Goal: Task Accomplishment & Management: Manage account settings

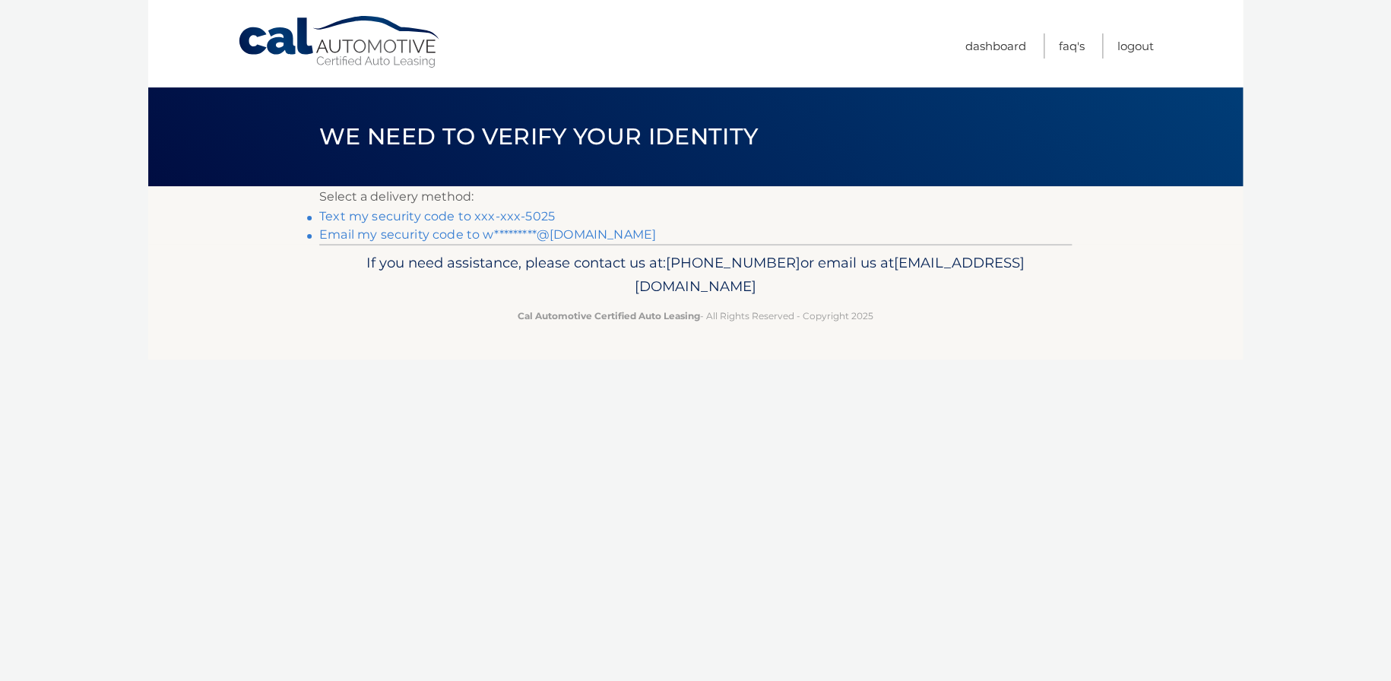
click at [501, 215] on link "Text my security code to xxx-xxx-5025" at bounding box center [437, 216] width 236 height 14
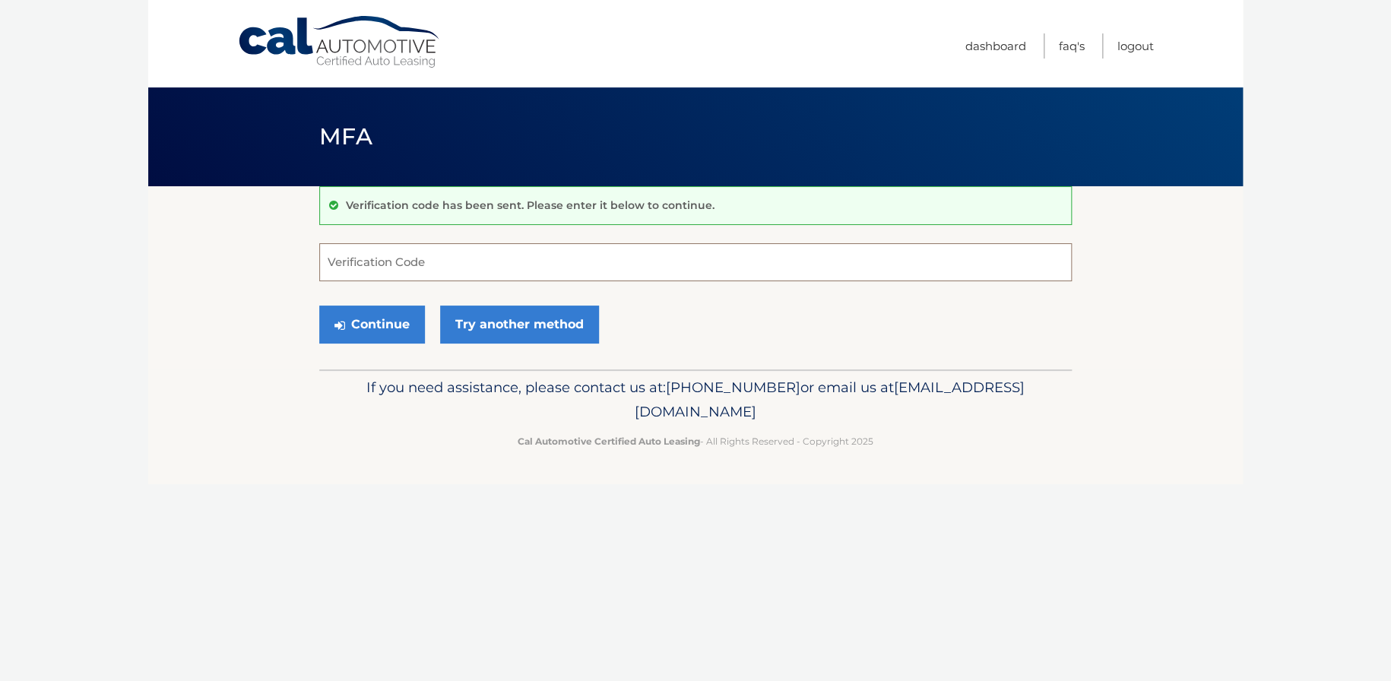
click at [463, 268] on input "Verification Code" at bounding box center [695, 262] width 753 height 38
click at [455, 268] on input "Verification Code" at bounding box center [695, 262] width 753 height 38
type input "547467"
click at [407, 327] on button "Continue" at bounding box center [372, 325] width 106 height 38
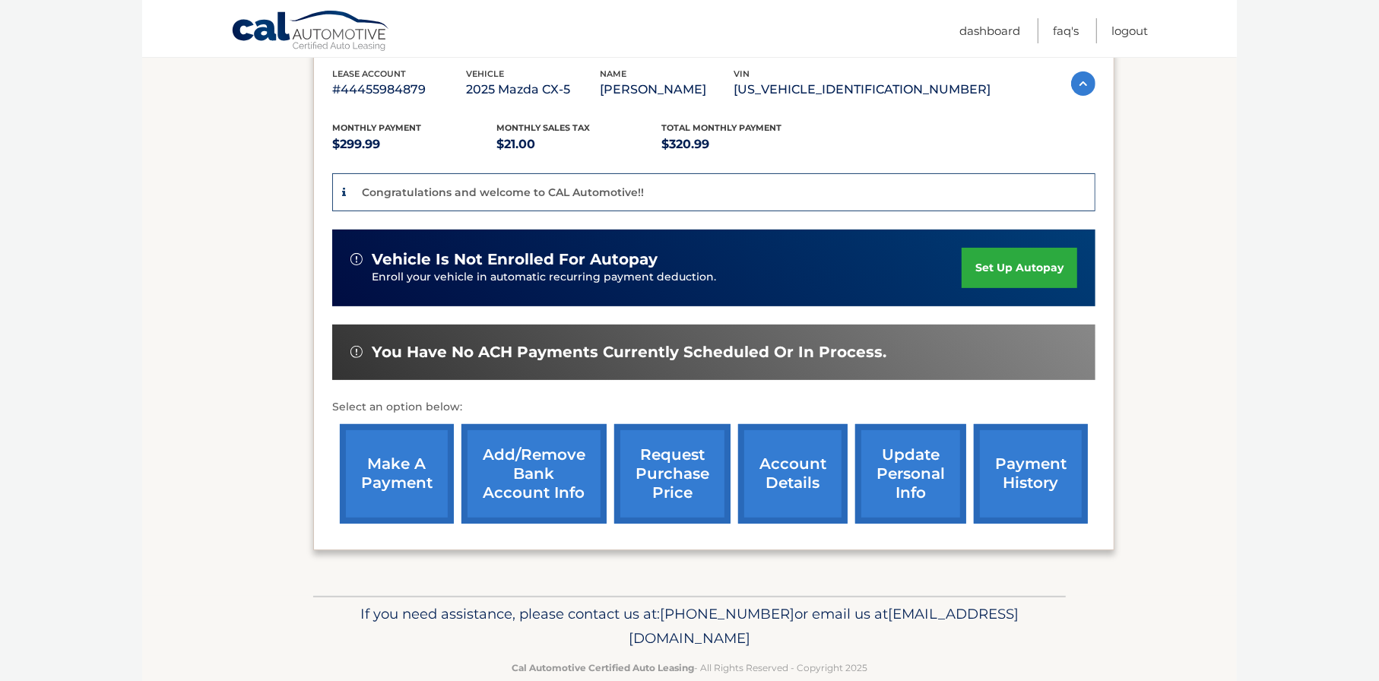
scroll to position [304, 0]
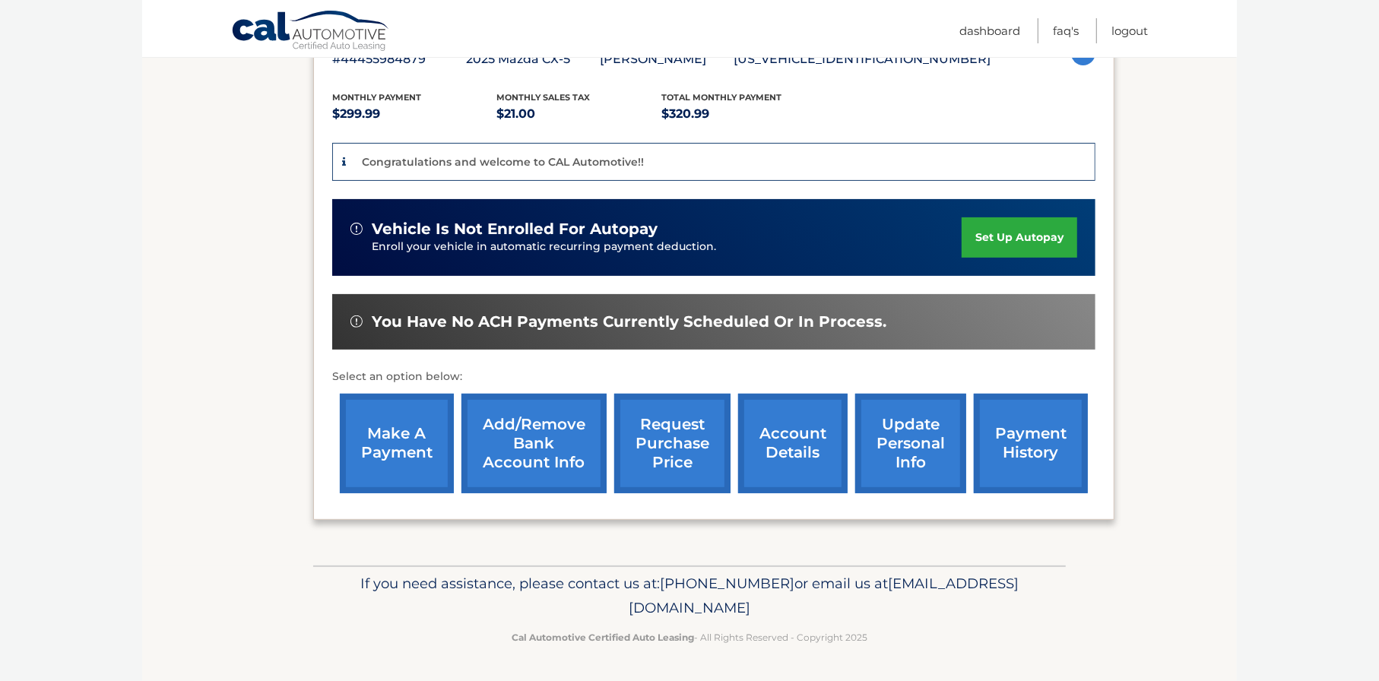
click at [521, 473] on link "Add/Remove bank account info" at bounding box center [534, 444] width 145 height 100
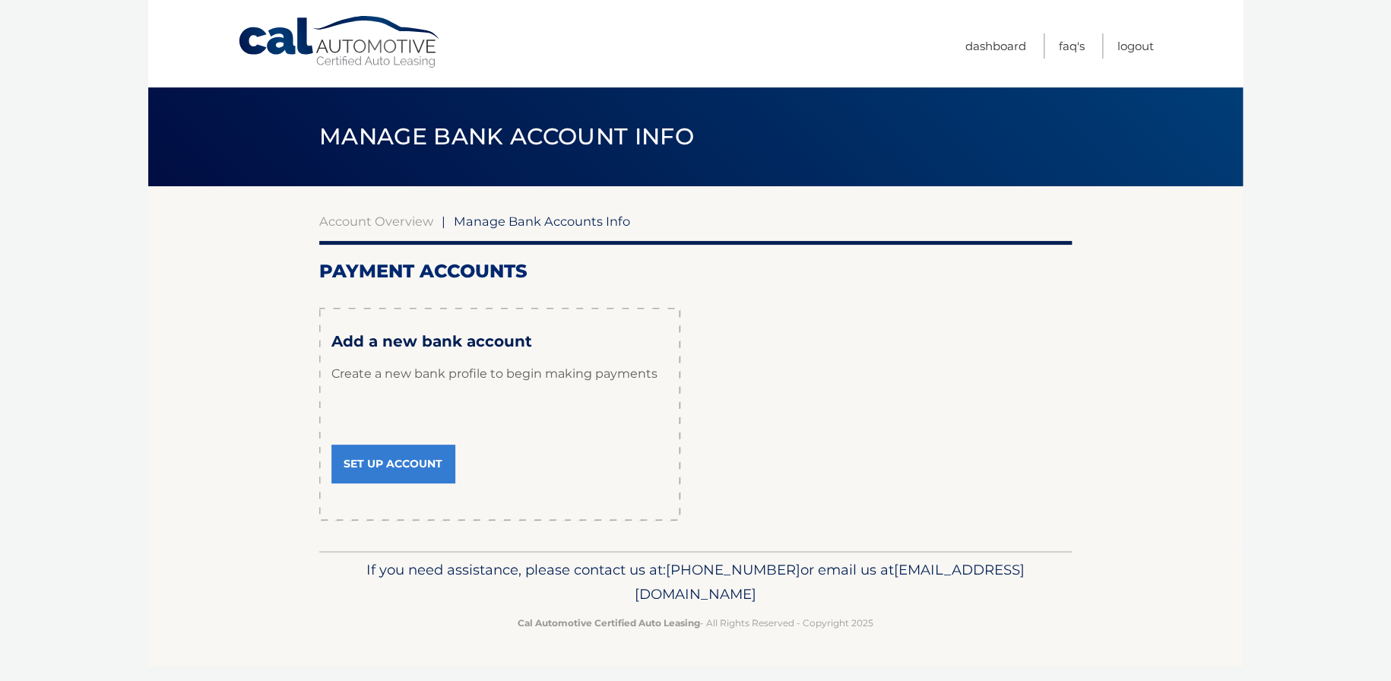
click at [414, 468] on link "Set Up Account" at bounding box center [392, 464] width 123 height 38
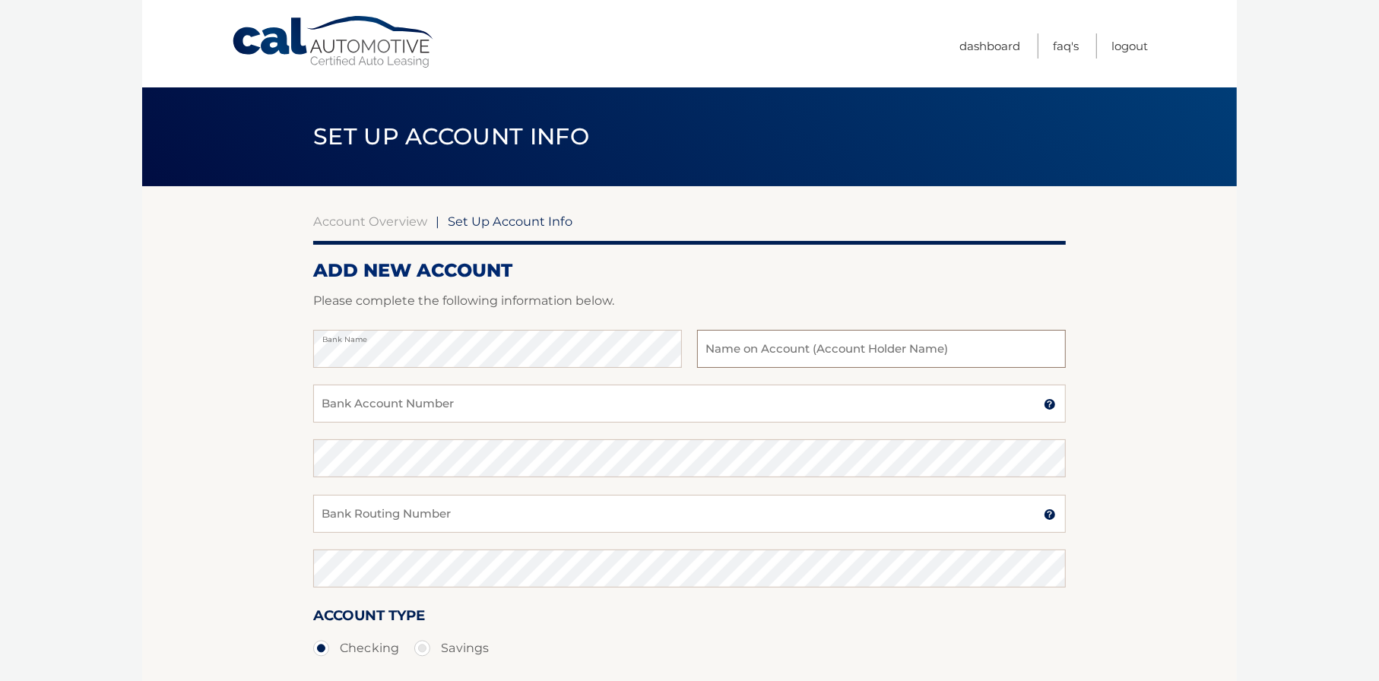
click at [768, 354] on input "text" at bounding box center [881, 349] width 369 height 38
type input "[PERSON_NAME]"
click at [750, 397] on input "Bank Account Number" at bounding box center [689, 404] width 753 height 38
click at [595, 517] on input "Bank Routing Number" at bounding box center [689, 514] width 753 height 38
type input "063100277"
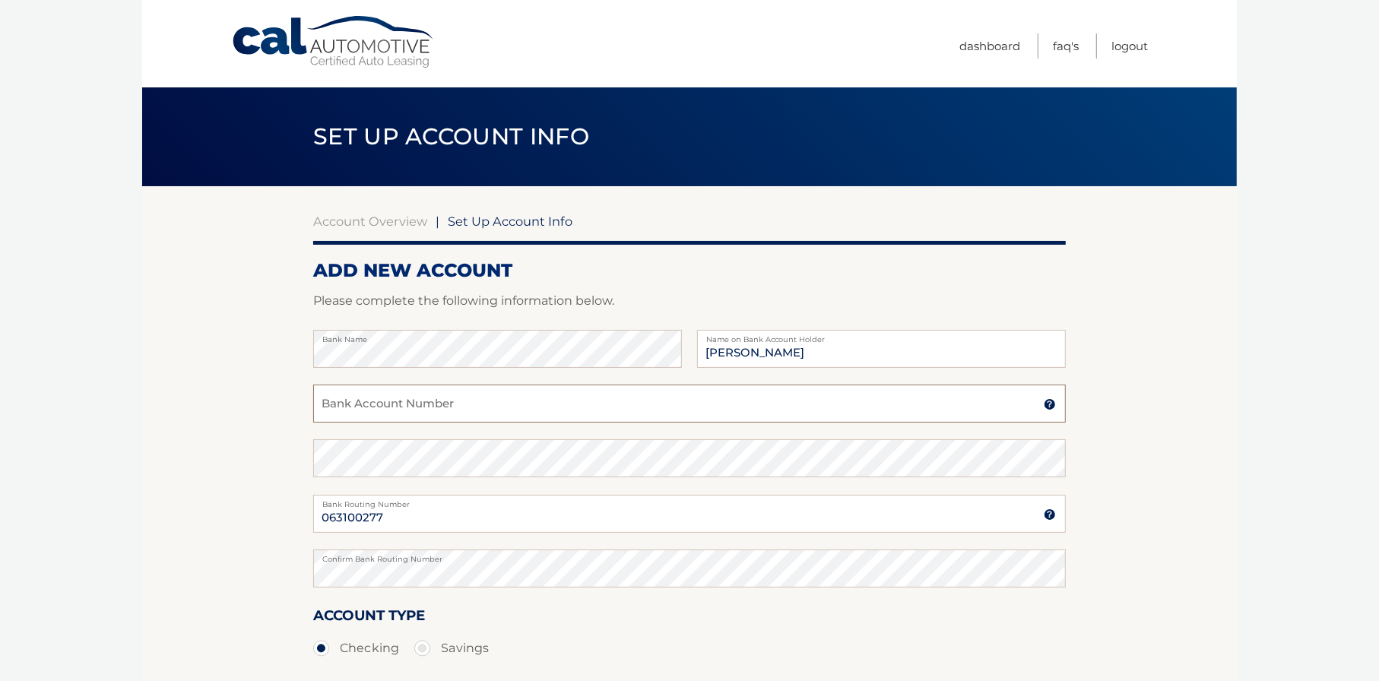
click at [497, 411] on input "Bank Account Number" at bounding box center [689, 404] width 753 height 38
type input "898090684910"
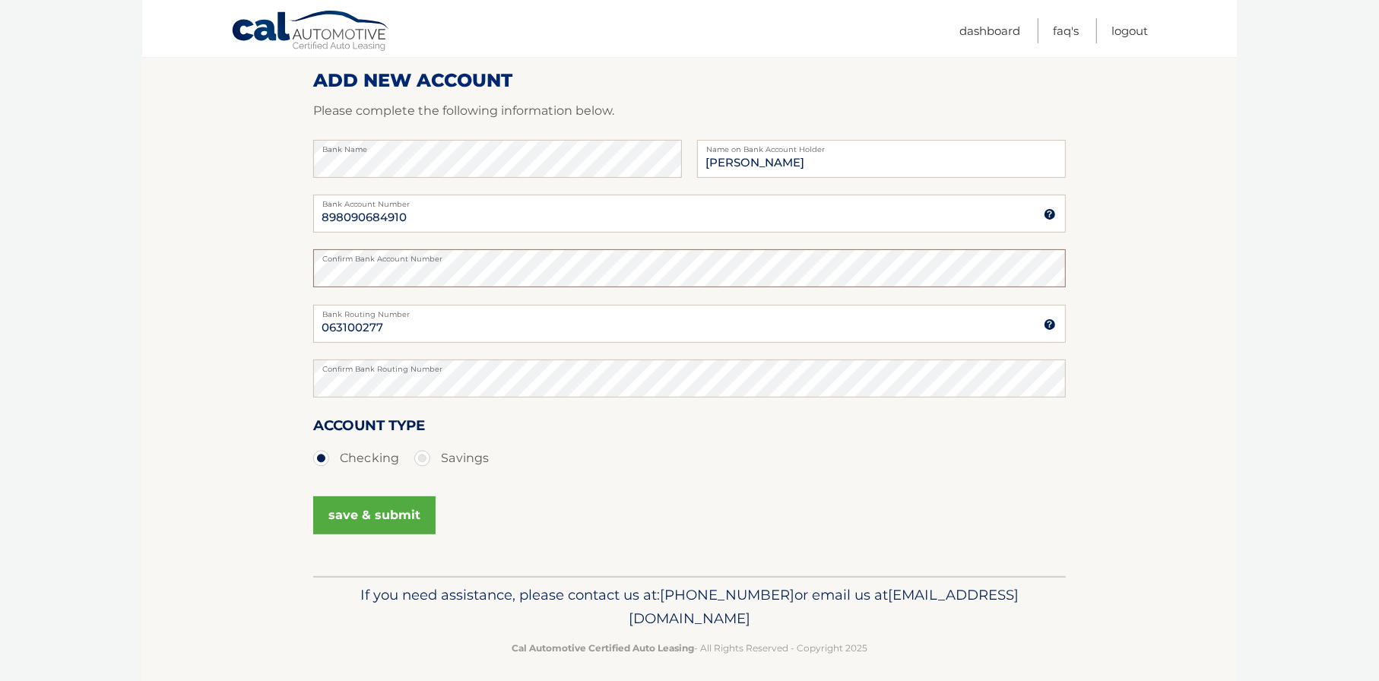
scroll to position [200, 0]
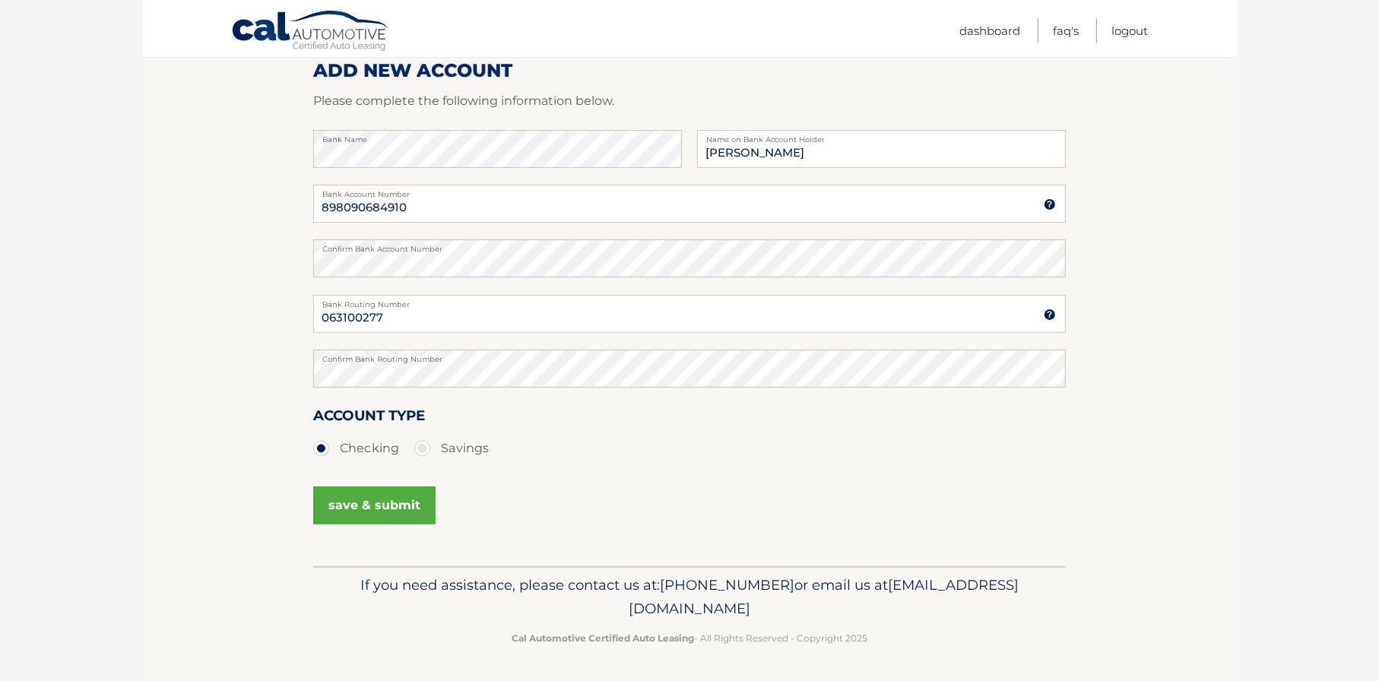
click at [382, 511] on button "save & submit" at bounding box center [374, 506] width 122 height 38
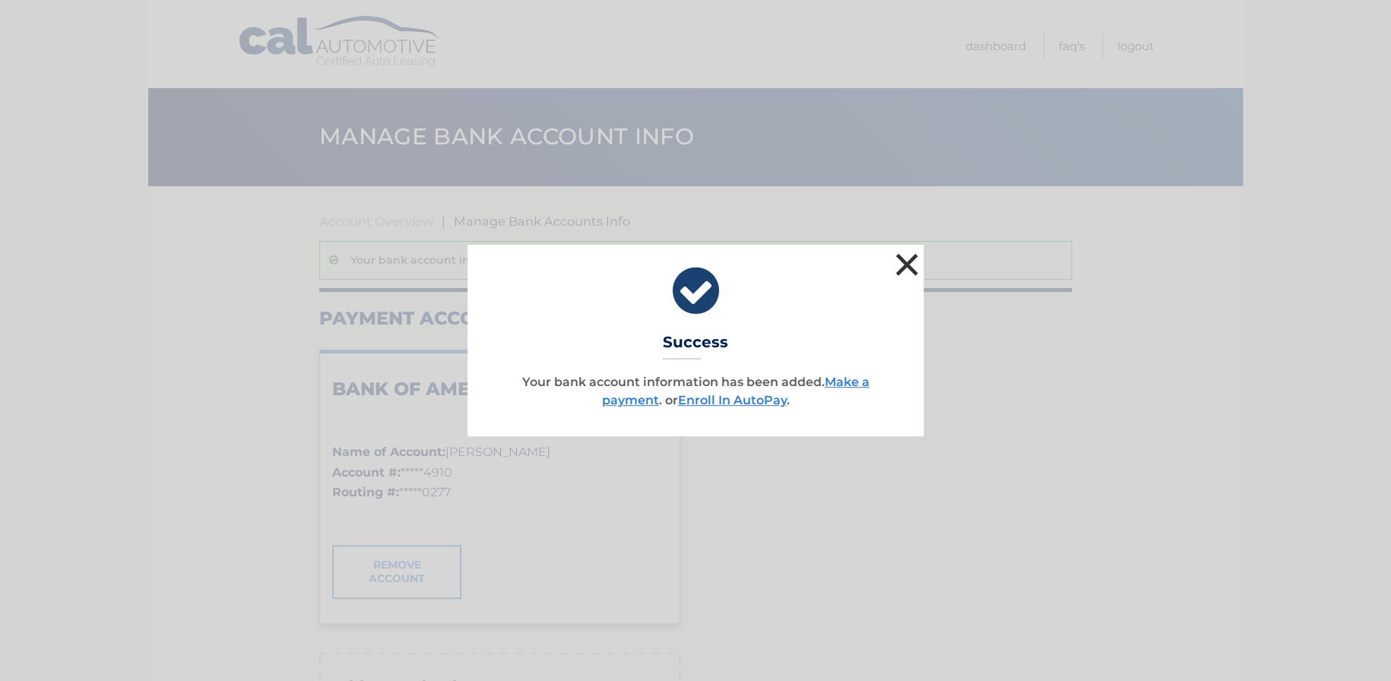
click at [902, 265] on button "×" at bounding box center [907, 264] width 30 height 30
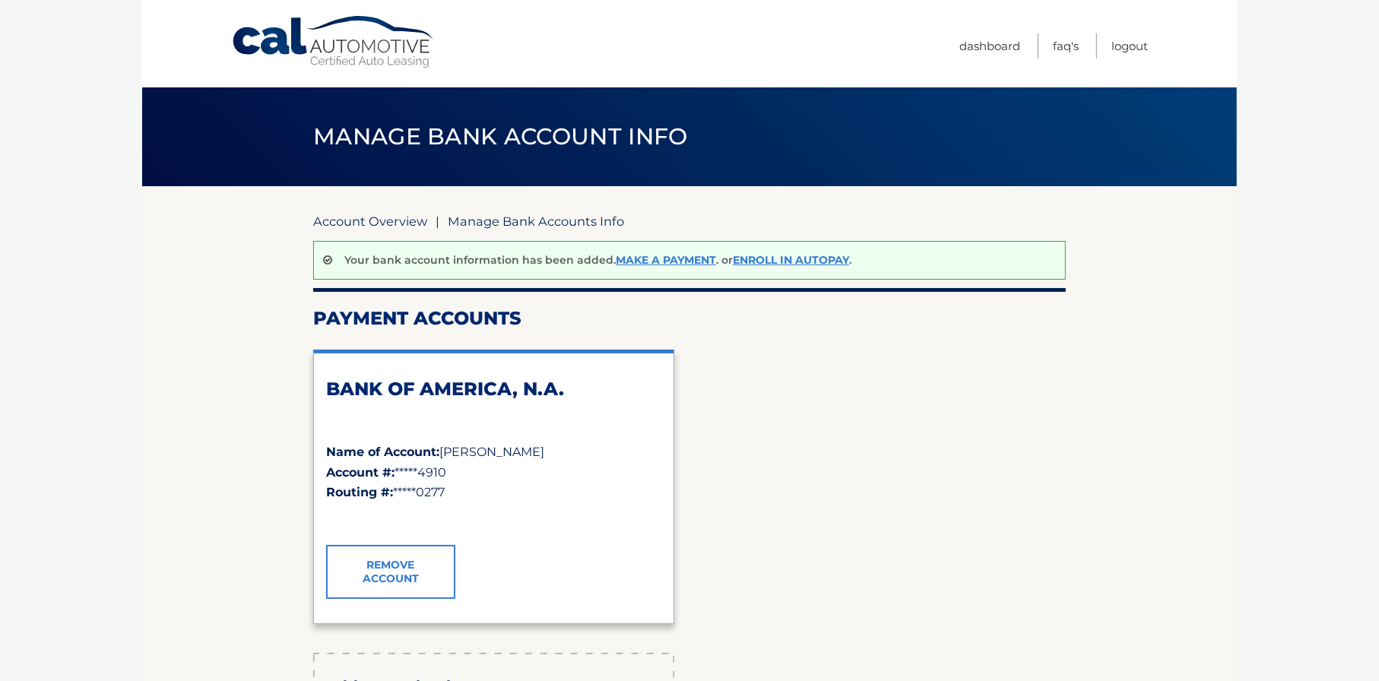
click at [380, 225] on link "Account Overview" at bounding box center [370, 221] width 114 height 15
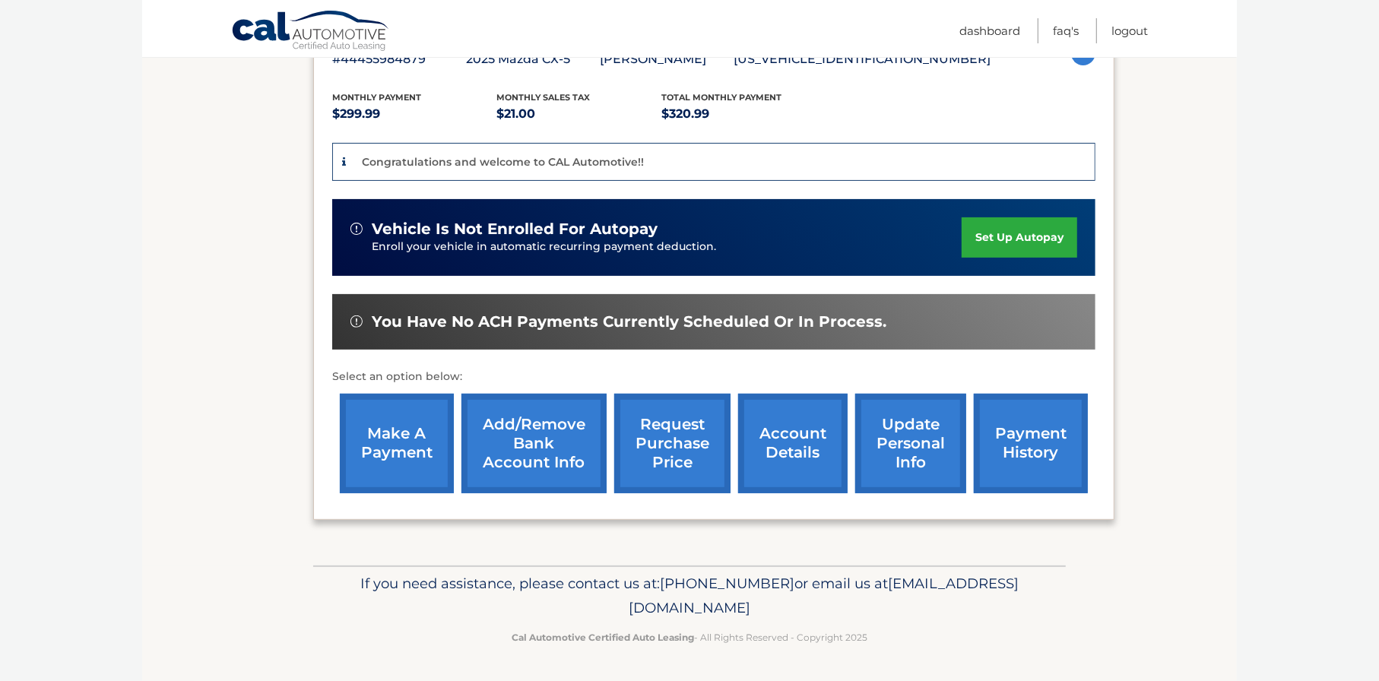
scroll to position [316, 0]
